Goal: Task Accomplishment & Management: Use online tool/utility

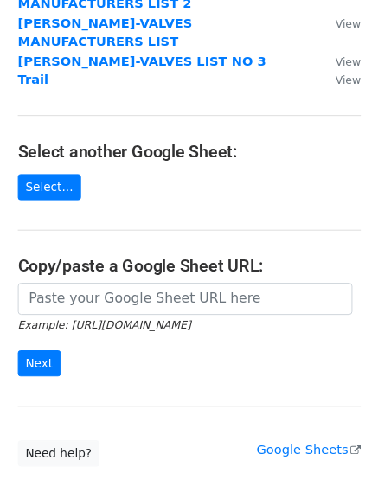
scroll to position [259, 0]
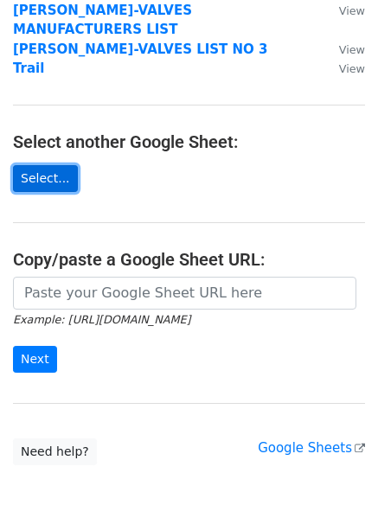
click at [40, 165] on link "Select..." at bounding box center [45, 178] width 65 height 27
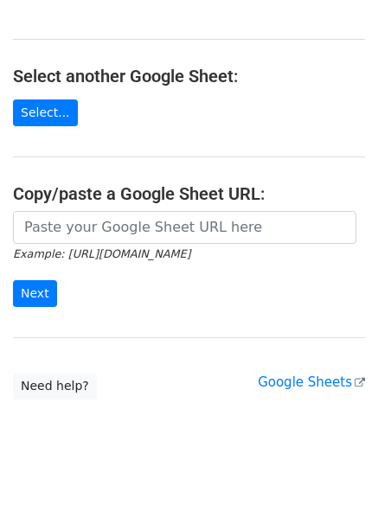
scroll to position [319, 0]
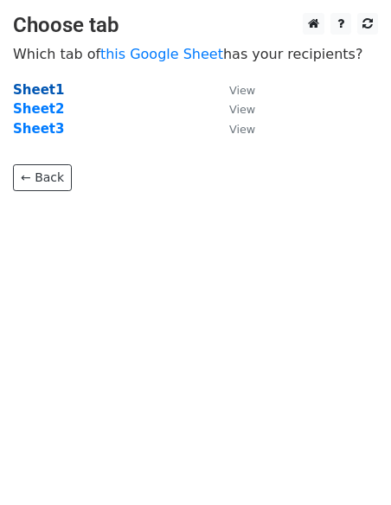
click at [24, 87] on strong "Sheet1" at bounding box center [38, 90] width 51 height 16
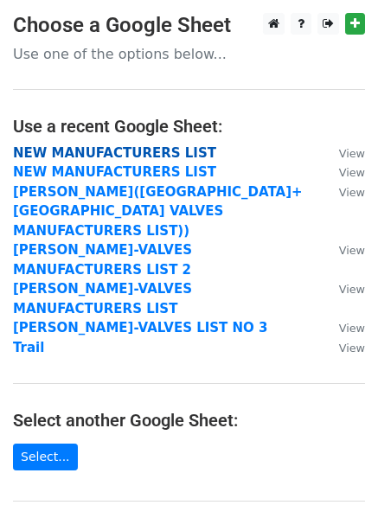
click at [141, 149] on strong "NEW MANUFACTURERS LIST" at bounding box center [114, 153] width 203 height 16
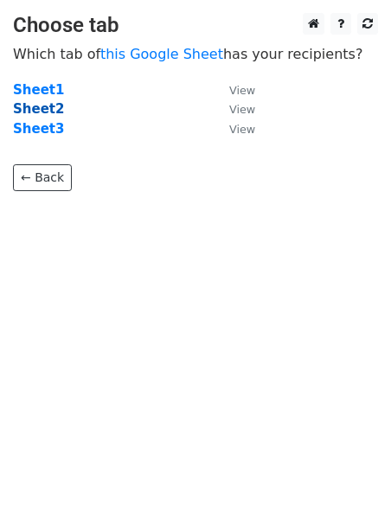
click at [42, 107] on strong "Sheet2" at bounding box center [38, 109] width 51 height 16
